Goal: Information Seeking & Learning: Learn about a topic

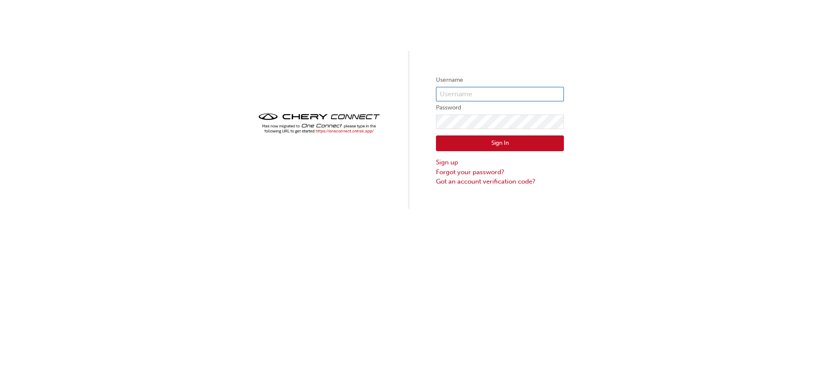
type input "chau1760"
click at [484, 143] on button "Sign In" at bounding box center [500, 144] width 128 height 16
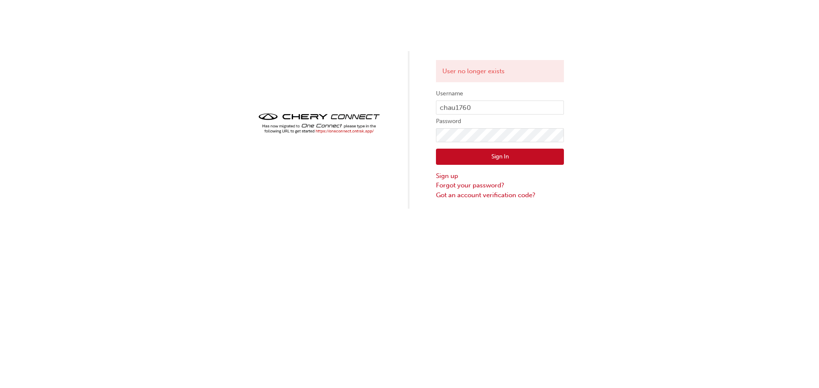
click at [490, 97] on label "Username" at bounding box center [500, 94] width 128 height 10
click at [487, 109] on input "chau1760" at bounding box center [500, 108] width 128 height 14
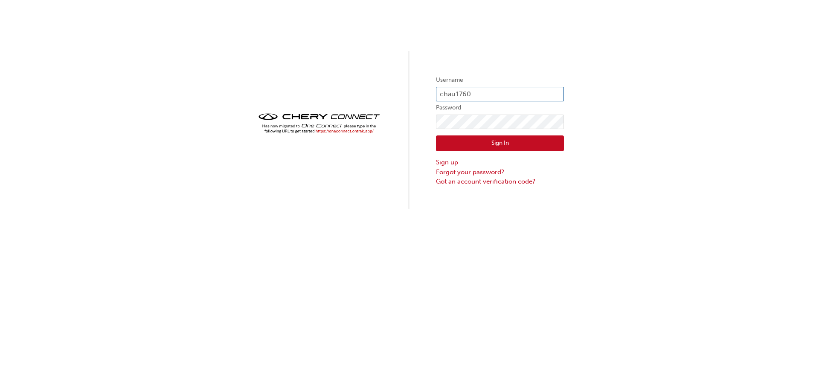
click at [483, 90] on input "chau1760" at bounding box center [500, 94] width 128 height 14
click at [233, 261] on div "Username chau1760 Password Sign In Sign up Forgot your password? Got an account…" at bounding box center [409, 194] width 819 height 388
click at [472, 93] on input "chau1760" at bounding box center [500, 94] width 128 height 14
type input "CHAU1760"
click at [494, 143] on button "Sign In" at bounding box center [500, 144] width 128 height 16
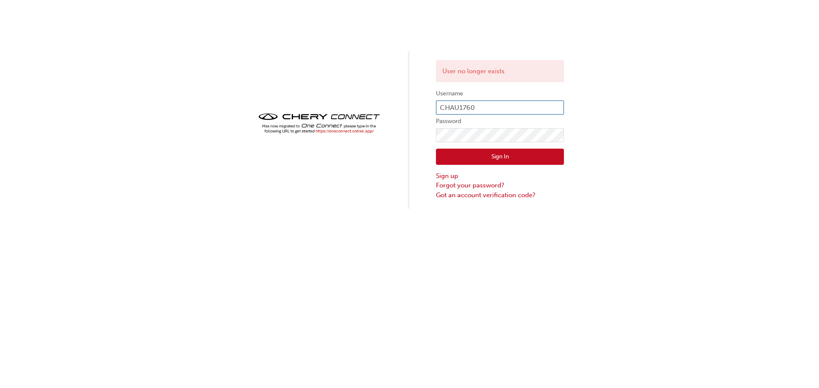
click at [493, 104] on input "CHAU1760" at bounding box center [500, 108] width 128 height 14
type input "CHAU0922"
click at [497, 155] on button "Sign In" at bounding box center [500, 157] width 128 height 16
click at [496, 105] on input "CHAU0922" at bounding box center [500, 108] width 128 height 14
click at [507, 107] on input "CHAU0922" at bounding box center [500, 108] width 128 height 14
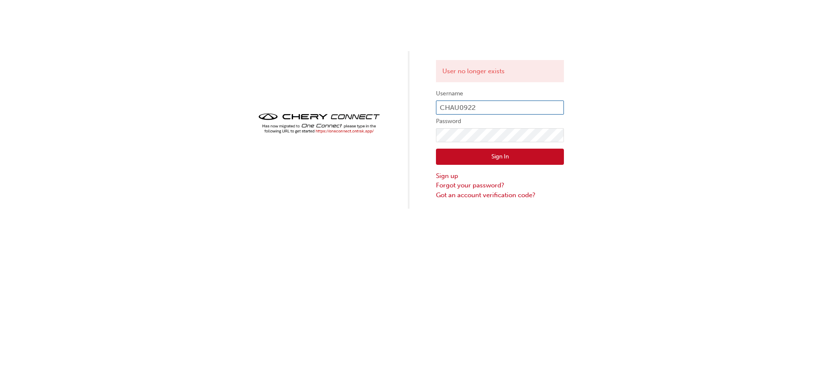
type input "CHAU0923"
click at [492, 185] on link "Forgot your password?" at bounding box center [500, 186] width 128 height 10
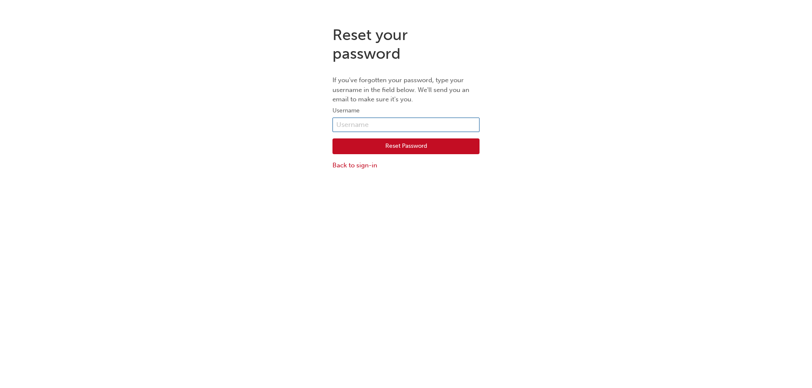
click at [402, 123] on input "text" at bounding box center [406, 125] width 147 height 14
click at [575, 68] on div "Reset your password If you've forgotten your password, type your username in th…" at bounding box center [406, 98] width 812 height 158
click at [345, 168] on link "Back to sign-in" at bounding box center [406, 166] width 147 height 10
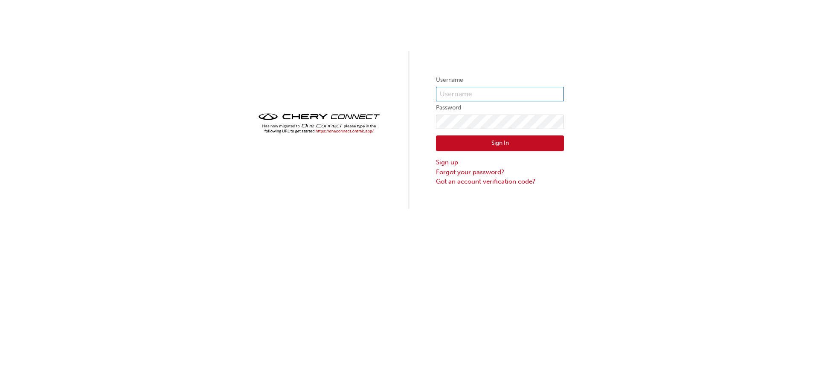
type input "CHAU0923"
click at [492, 147] on button "Sign In" at bounding box center [500, 144] width 128 height 16
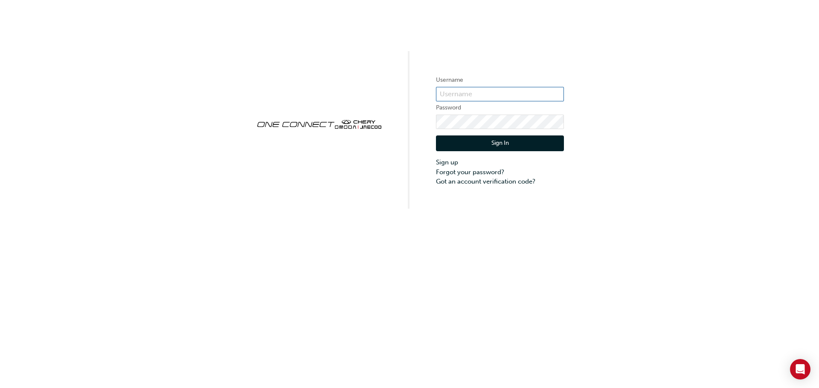
type input "CHAU1760"
click at [503, 144] on button "Sign In" at bounding box center [500, 144] width 128 height 16
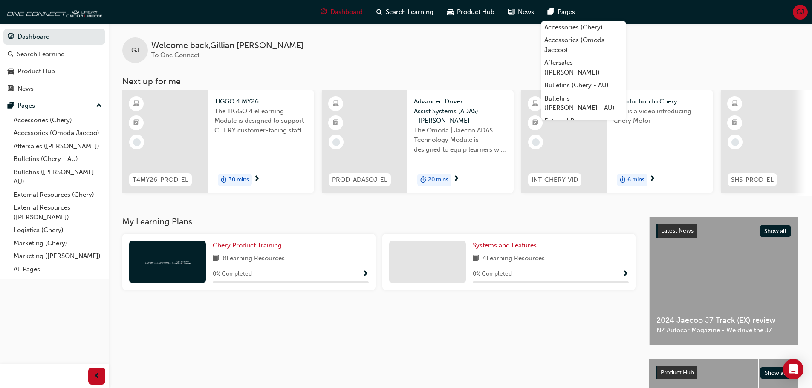
click at [43, 306] on div "Dashboard Search Learning Product Hub News Pages Pages Accessories (Chery) Acce…" at bounding box center [54, 183] width 109 height 367
click at [41, 70] on div "Product Hub" at bounding box center [36, 72] width 38 height 10
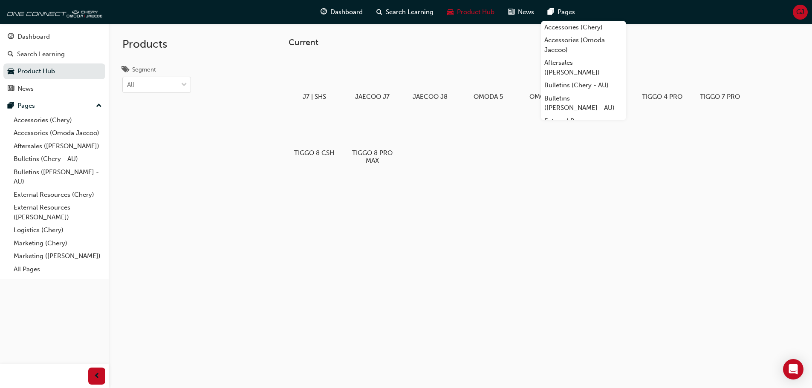
click at [488, 234] on div "Current J7 | SHS JAECOO J7 JAECOO J8 OMODA 5 OMODA E5 TIGGO 4 MY26 TIGGO 4 PRO …" at bounding box center [461, 218] width 704 height 388
click at [638, 4] on div "Dashboard Search Learning Product Hub News Pages GJ" at bounding box center [406, 12] width 812 height 24
click at [381, 129] on div at bounding box center [371, 129] width 47 height 34
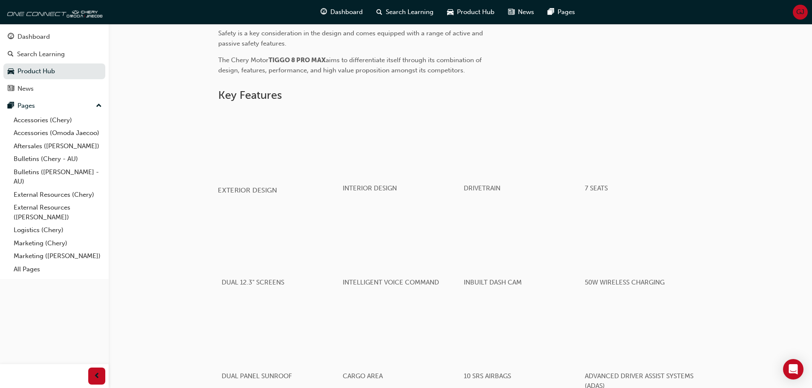
scroll to position [380, 0]
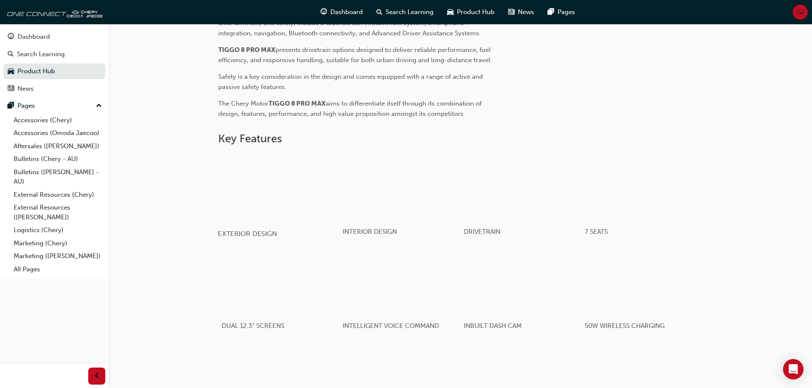
click at [275, 193] on div "button" at bounding box center [279, 187] width 122 height 68
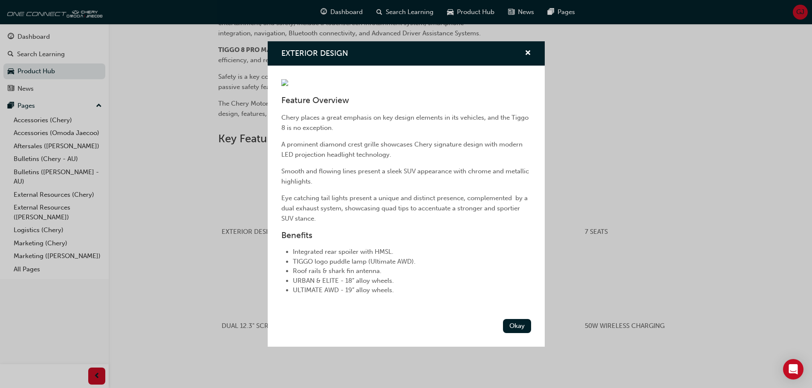
scroll to position [43, 0]
click at [509, 333] on button "Okay" at bounding box center [517, 326] width 28 height 14
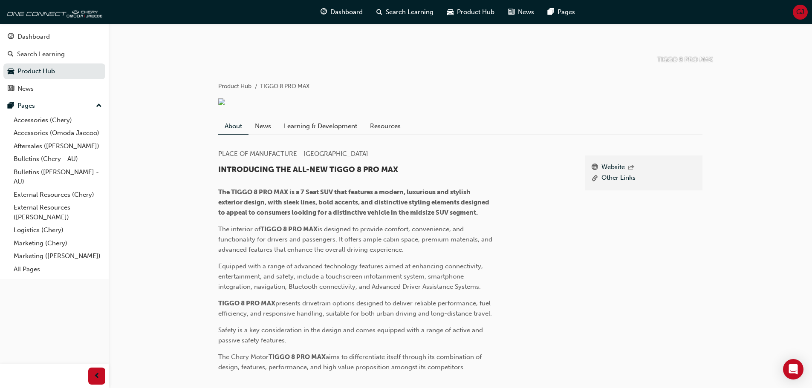
scroll to position [125, 0]
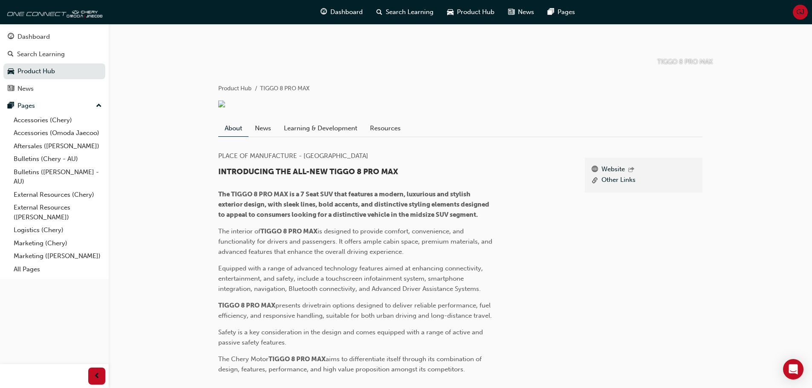
drag, startPoint x: 273, startPoint y: 139, endPoint x: 285, endPoint y: 139, distance: 11.9
click at [273, 136] on link "News" at bounding box center [263, 128] width 29 height 16
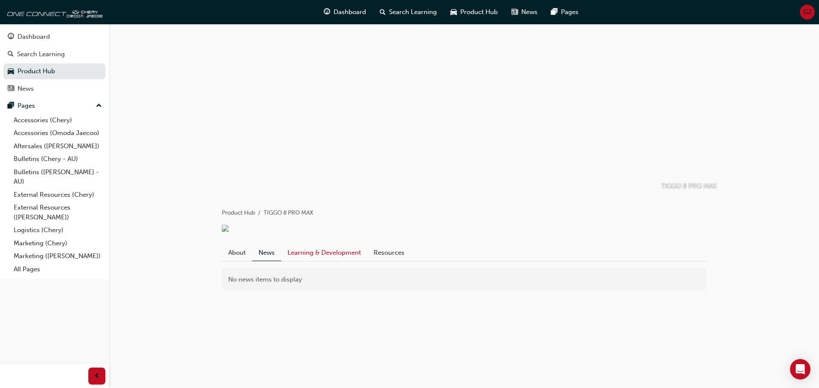
click at [337, 261] on link "Learning & Development" at bounding box center [324, 253] width 86 height 16
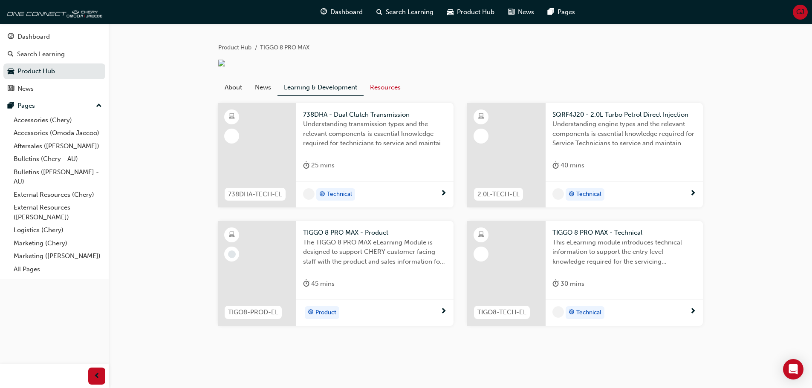
scroll to position [176, 0]
click at [383, 84] on link "Resources" at bounding box center [385, 87] width 43 height 16
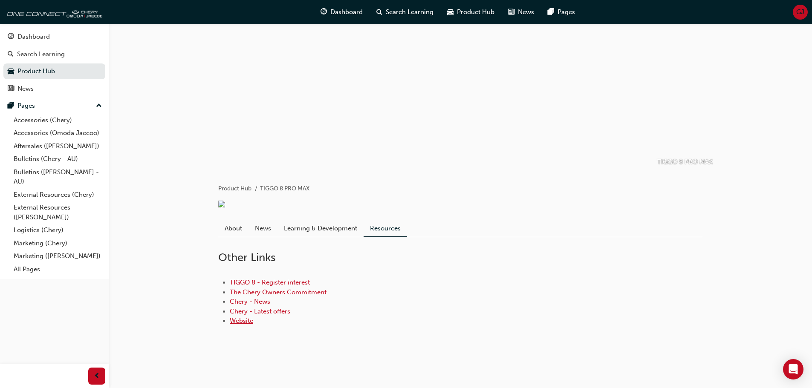
click at [236, 322] on link "Website" at bounding box center [241, 321] width 23 height 8
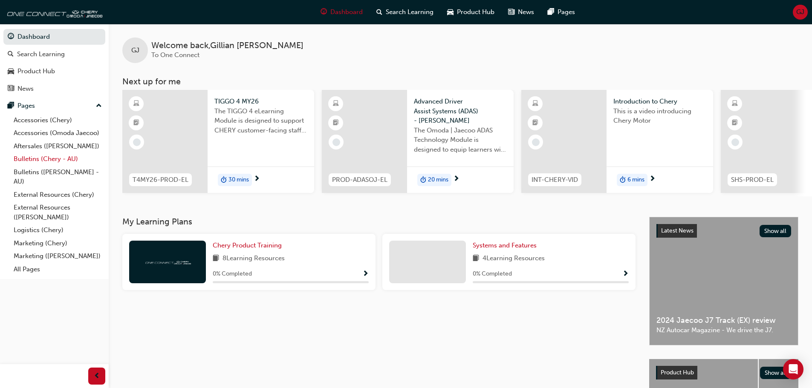
click at [55, 162] on link "Bulletins (Chery - AU)" at bounding box center [57, 159] width 95 height 13
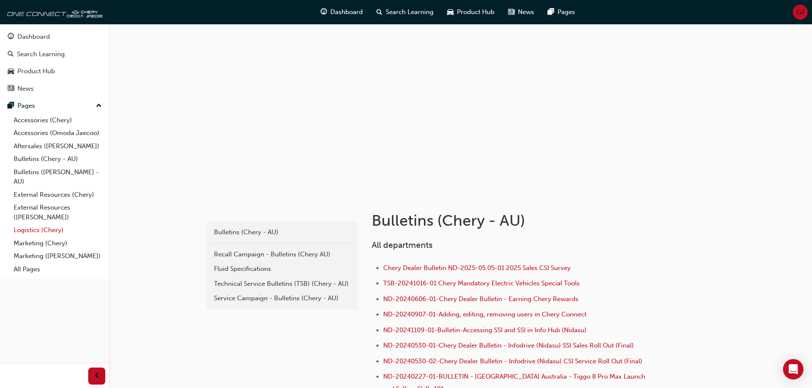
click at [49, 229] on link "Logistics (Chery)" at bounding box center [57, 230] width 95 height 13
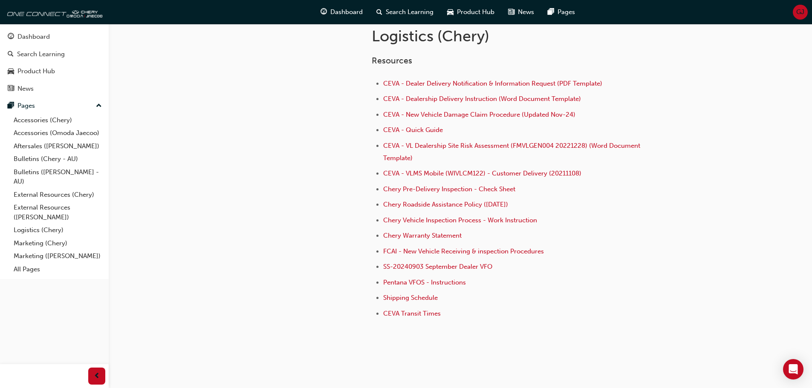
scroll to position [200, 0]
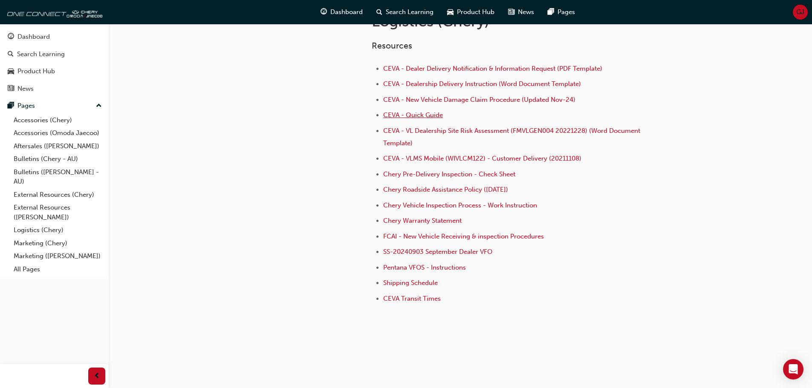
click at [415, 115] on span "CEVA - Quick Guide" at bounding box center [413, 115] width 60 height 8
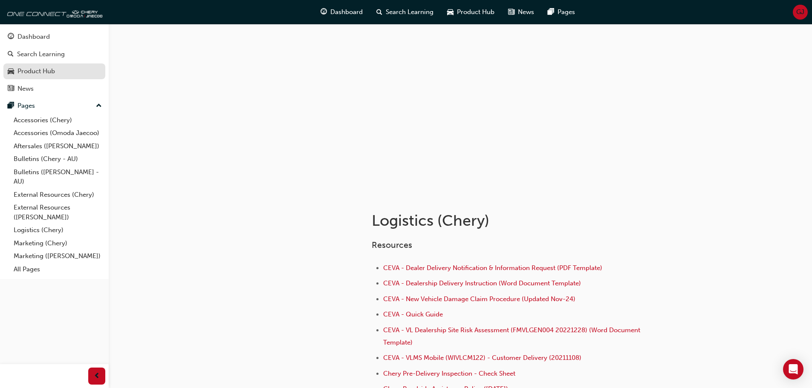
click at [34, 72] on div "Product Hub" at bounding box center [36, 72] width 38 height 10
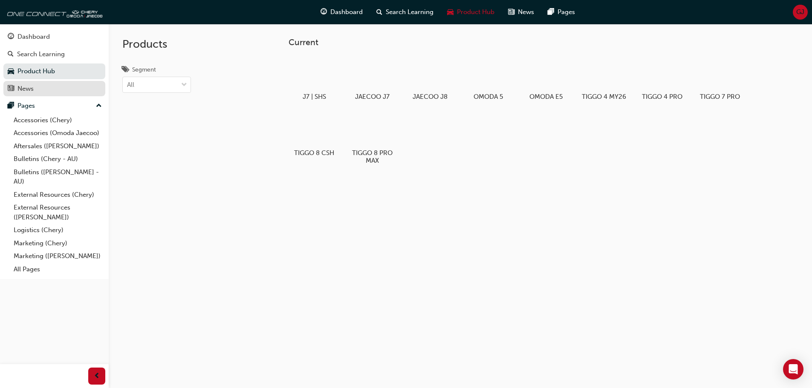
click at [40, 85] on div "News" at bounding box center [54, 89] width 93 height 11
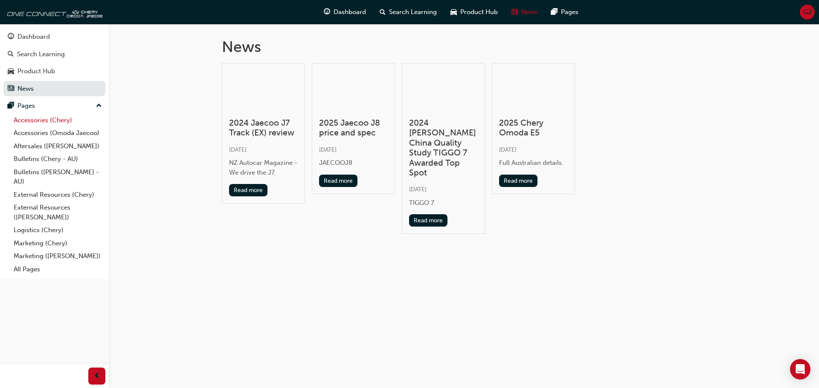
click at [34, 118] on link "Accessories (Chery)" at bounding box center [57, 120] width 95 height 13
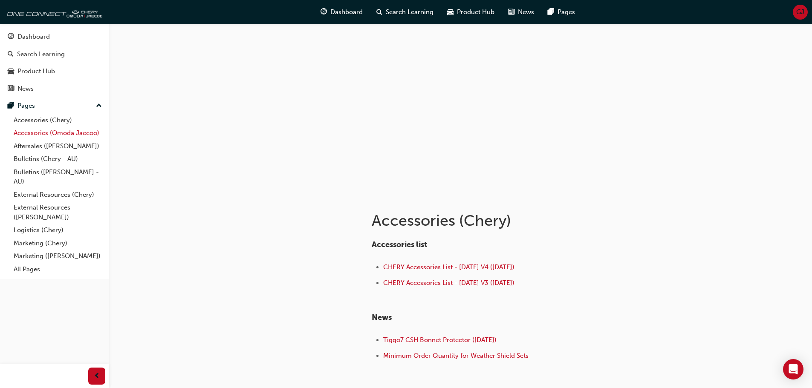
click at [43, 134] on link "Accessories (Omoda Jaecoo)" at bounding box center [57, 133] width 95 height 13
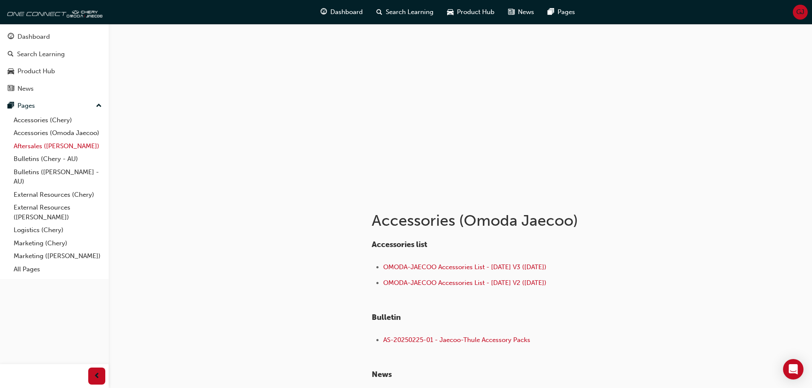
click at [49, 145] on link "Aftersales ([PERSON_NAME])" at bounding box center [57, 146] width 95 height 13
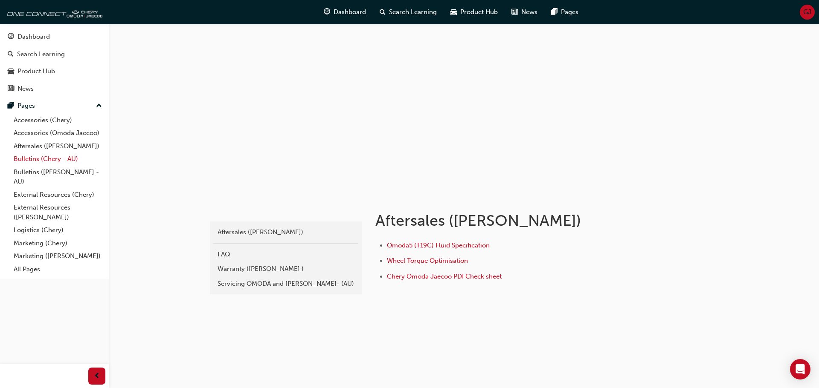
click at [51, 159] on link "Bulletins (Chery - AU)" at bounding box center [57, 159] width 95 height 13
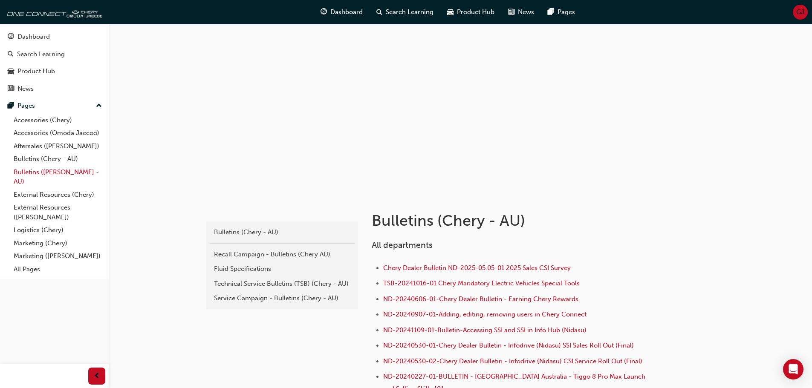
click at [52, 173] on link "Bulletins (Omoda Jaecoo - AU)" at bounding box center [57, 177] width 95 height 23
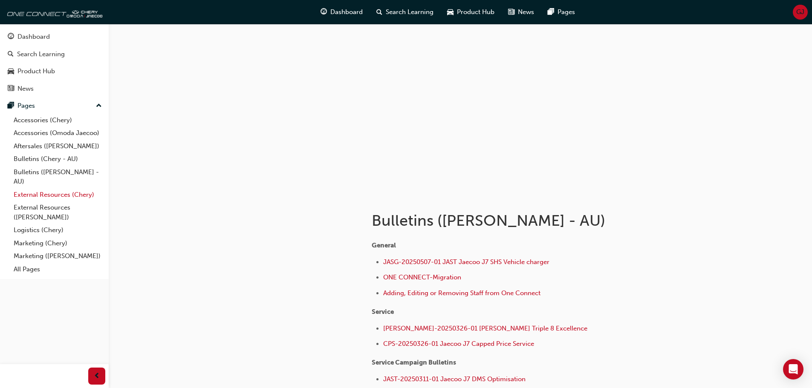
click at [59, 198] on link "External Resources (Chery)" at bounding box center [57, 194] width 95 height 13
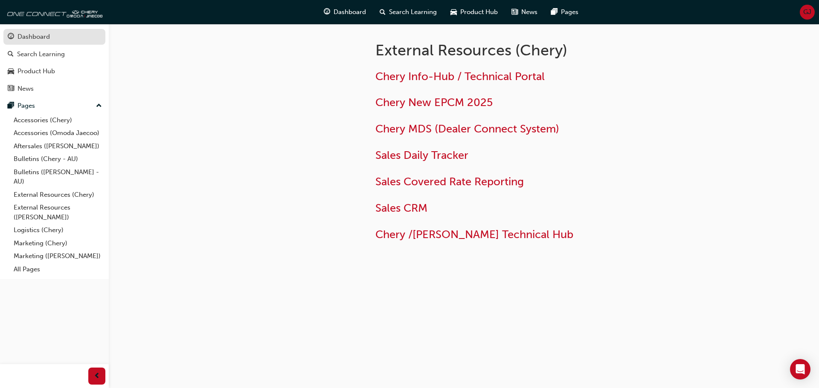
click at [28, 35] on div "Dashboard" at bounding box center [33, 37] width 32 height 10
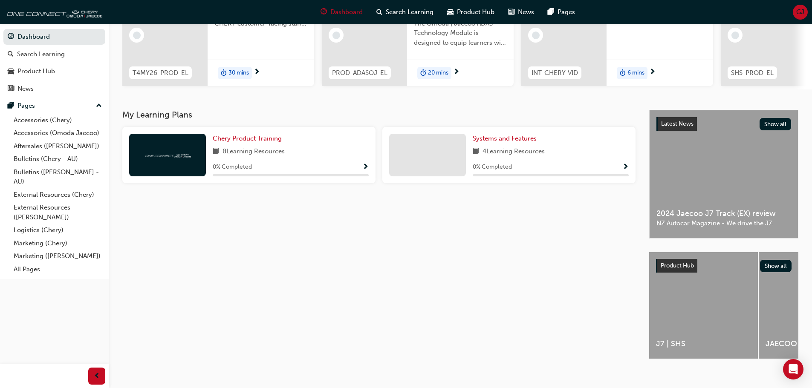
scroll to position [121, 0]
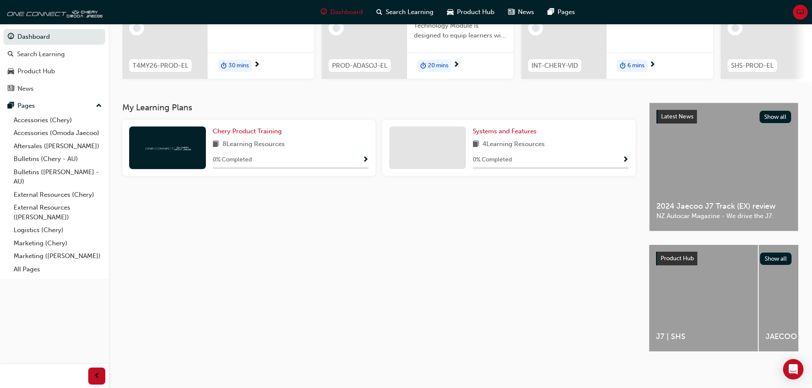
drag, startPoint x: 500, startPoint y: 248, endPoint x: 447, endPoint y: 218, distance: 60.4
click at [500, 248] on div "My Learning Plans Chery Product Training 8 Learning Resources 0 % Completed Sys…" at bounding box center [385, 235] width 527 height 264
click at [42, 38] on link "Dashboard" at bounding box center [54, 37] width 102 height 16
click at [469, 11] on span "Product Hub" at bounding box center [476, 12] width 38 height 10
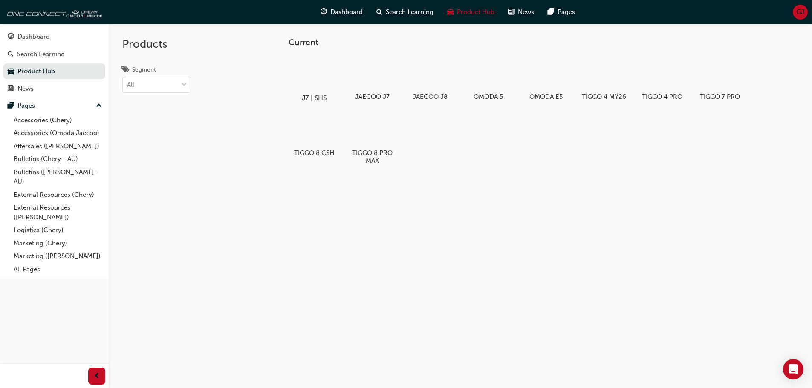
click at [323, 74] on div at bounding box center [313, 73] width 47 height 34
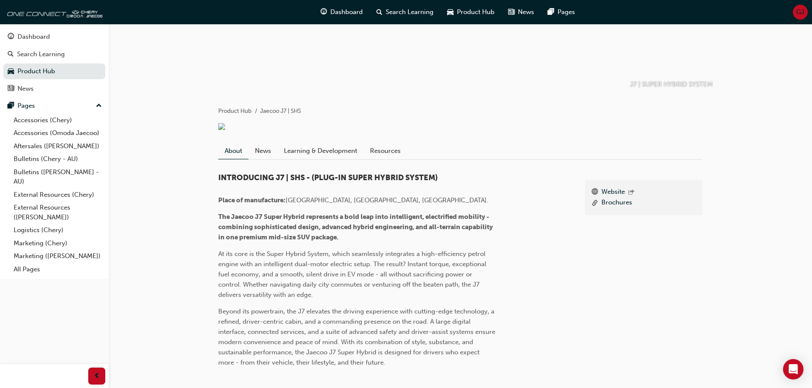
scroll to position [128, 0]
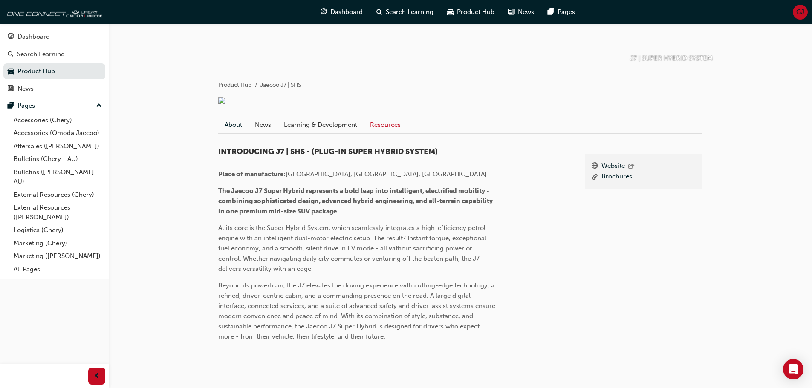
click at [374, 125] on link "Resources" at bounding box center [385, 125] width 43 height 16
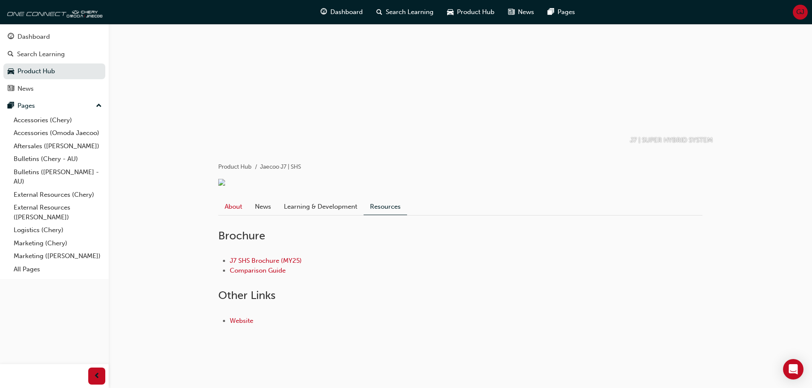
click at [233, 204] on link "About" at bounding box center [233, 207] width 30 height 16
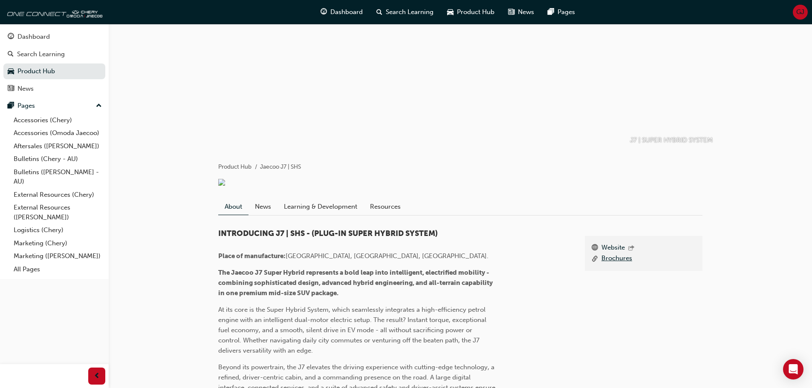
click at [612, 263] on link "Brochures" at bounding box center [617, 259] width 31 height 11
